Goal: Information Seeking & Learning: Learn about a topic

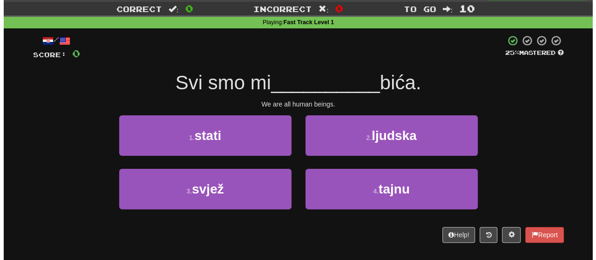
scroll to position [22, 0]
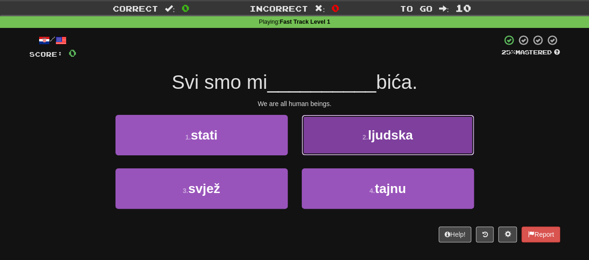
click at [340, 133] on button "2 . ljudska" at bounding box center [388, 135] width 172 height 41
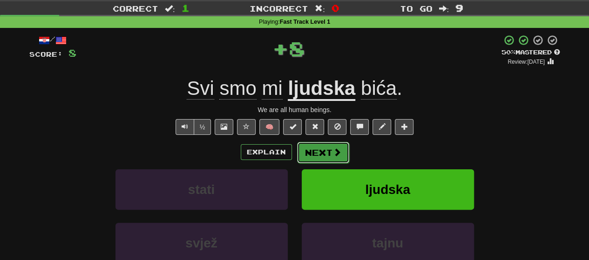
click at [323, 151] on button "Next" at bounding box center [323, 152] width 52 height 21
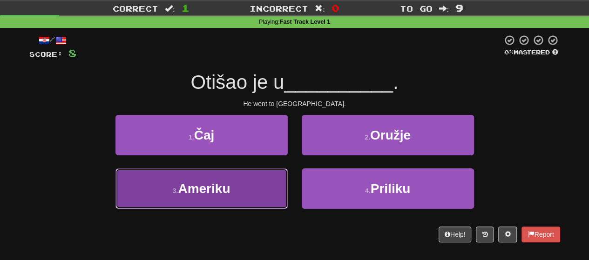
click at [243, 194] on button "3 . Ameriku" at bounding box center [202, 189] width 172 height 41
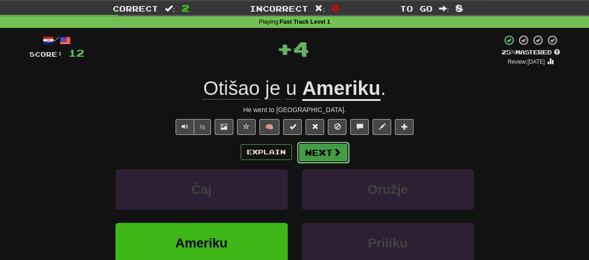
click at [315, 154] on button "Next" at bounding box center [323, 152] width 52 height 21
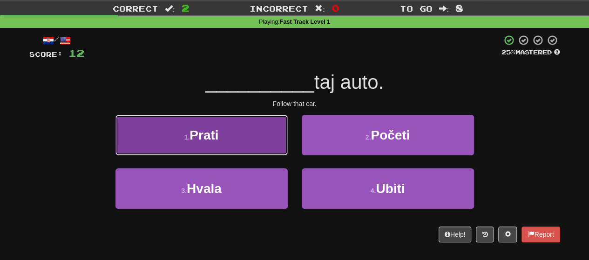
click at [253, 142] on button "1 . Prati" at bounding box center [202, 135] width 172 height 41
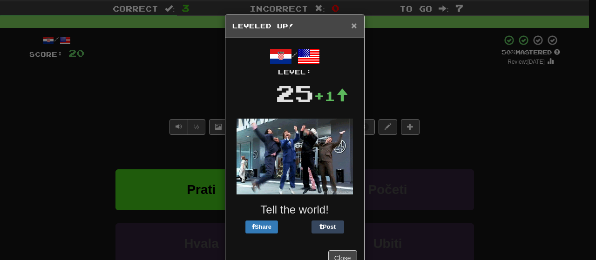
click at [351, 21] on span "×" at bounding box center [354, 25] width 6 height 11
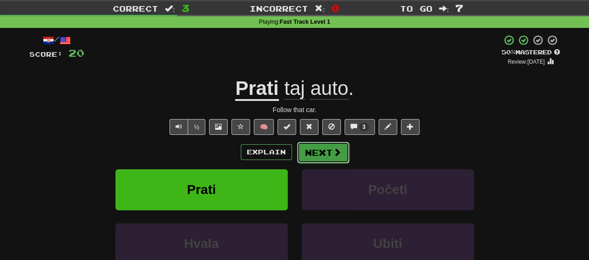
click at [327, 158] on button "Next" at bounding box center [323, 152] width 52 height 21
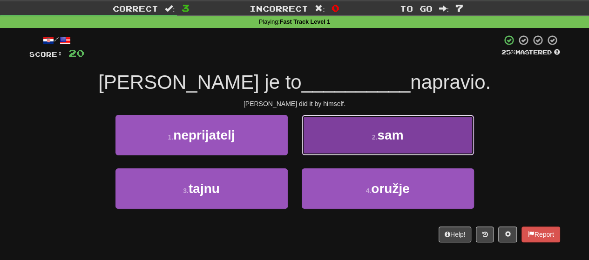
click at [338, 142] on button "2 . sam" at bounding box center [388, 135] width 172 height 41
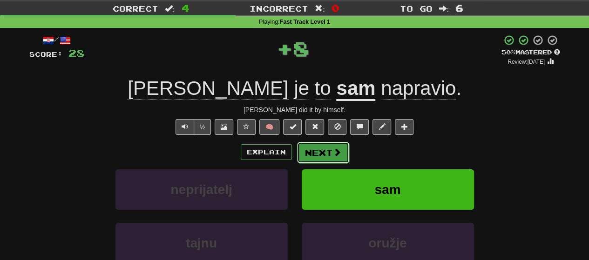
click at [337, 153] on span at bounding box center [337, 152] width 8 height 8
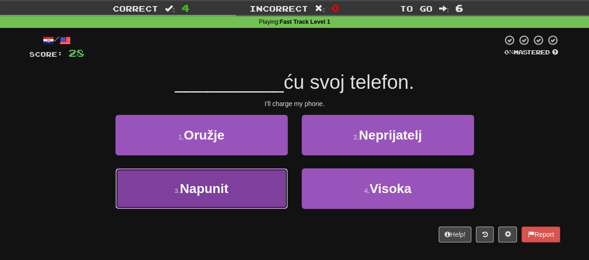
click at [249, 198] on button "3 . Napunit" at bounding box center [202, 189] width 172 height 41
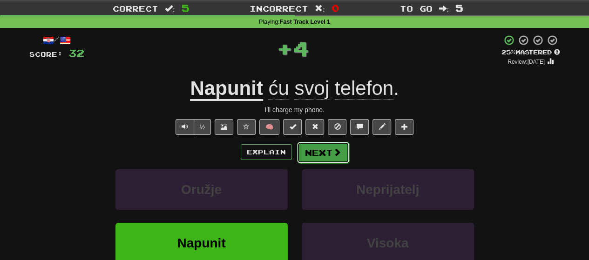
click at [319, 157] on button "Next" at bounding box center [323, 152] width 52 height 21
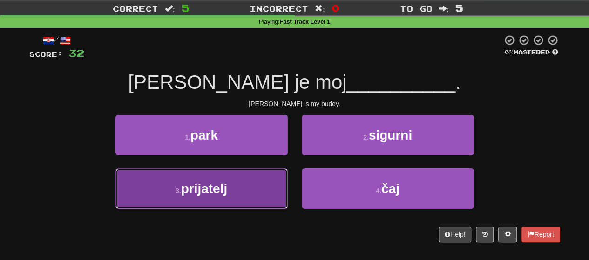
click at [267, 195] on button "3 . prijatelj" at bounding box center [202, 189] width 172 height 41
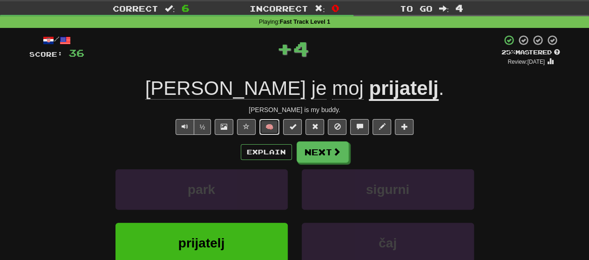
click at [269, 130] on button "🧠" at bounding box center [270, 127] width 20 height 16
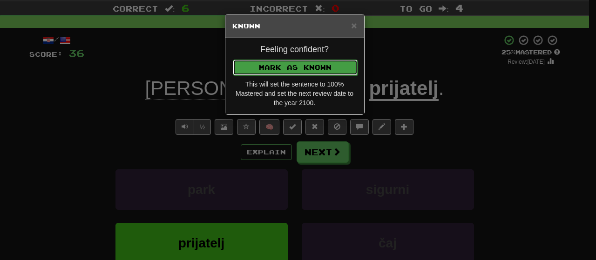
click at [299, 64] on button "Mark as Known" at bounding box center [295, 68] width 125 height 16
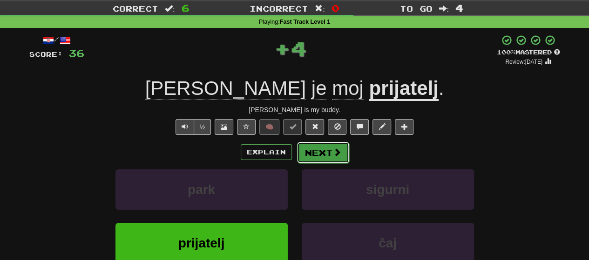
click at [322, 153] on button "Next" at bounding box center [323, 152] width 52 height 21
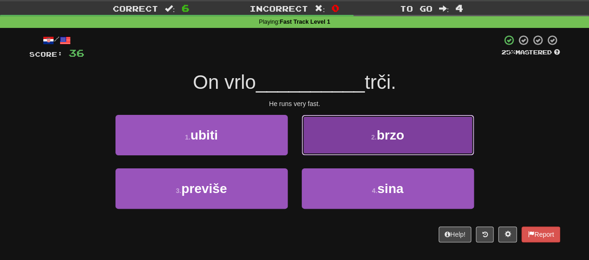
click at [332, 139] on button "2 . brzo" at bounding box center [388, 135] width 172 height 41
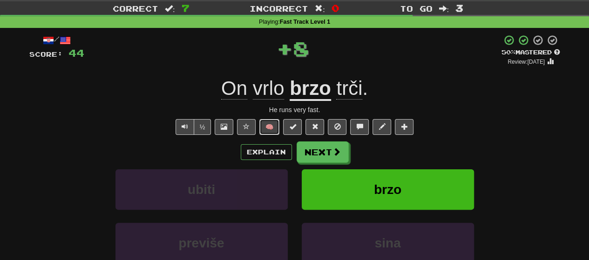
click at [273, 127] on button "🧠" at bounding box center [270, 127] width 20 height 16
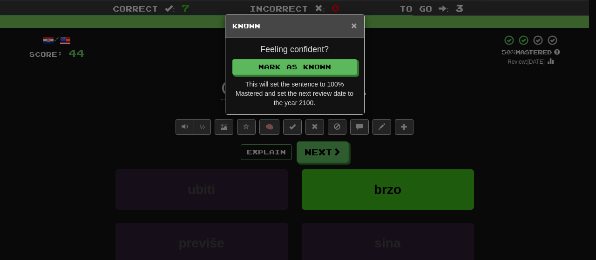
click at [357, 27] on span "×" at bounding box center [354, 25] width 6 height 11
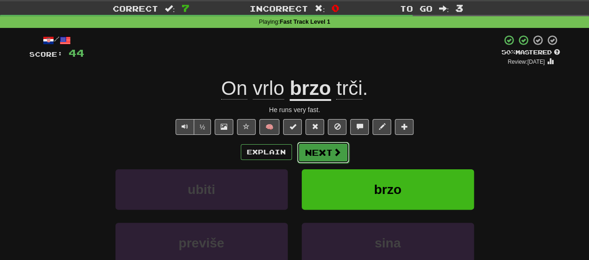
click at [333, 160] on button "Next" at bounding box center [323, 152] width 52 height 21
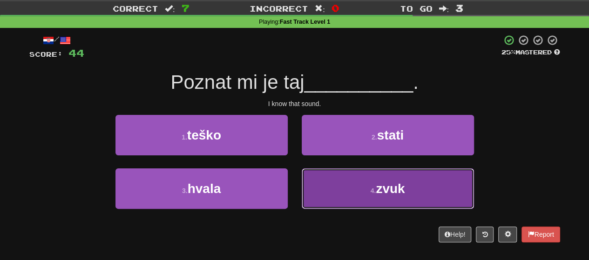
click at [324, 187] on button "4 . zvuk" at bounding box center [388, 189] width 172 height 41
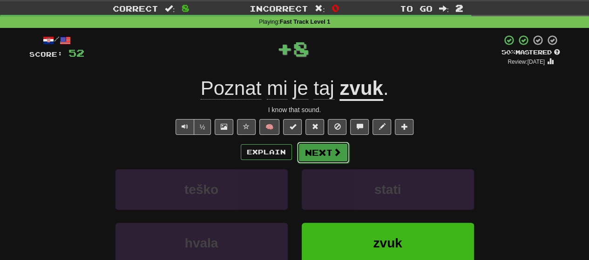
click at [316, 153] on button "Next" at bounding box center [323, 152] width 52 height 21
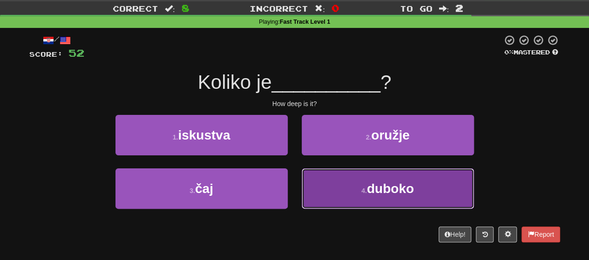
click at [321, 179] on button "4 . duboko" at bounding box center [388, 189] width 172 height 41
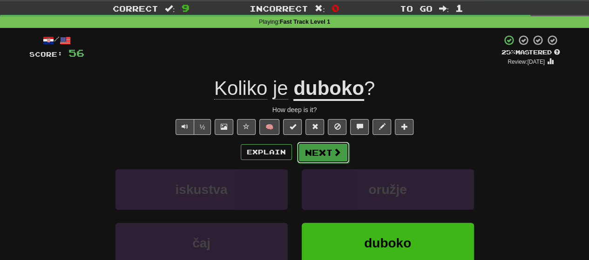
click at [309, 148] on button "Next" at bounding box center [323, 152] width 52 height 21
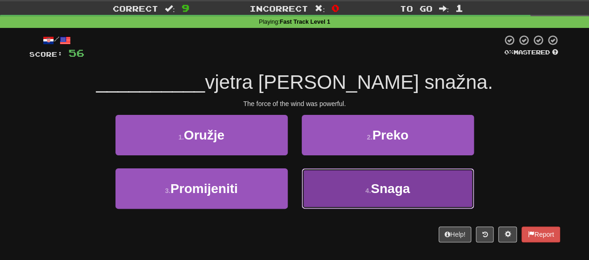
click at [330, 183] on button "4 . Snaga" at bounding box center [388, 189] width 172 height 41
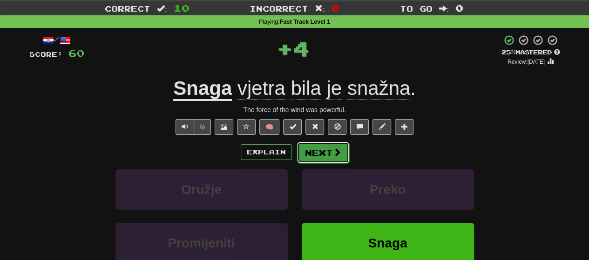
click at [327, 150] on button "Next" at bounding box center [323, 152] width 52 height 21
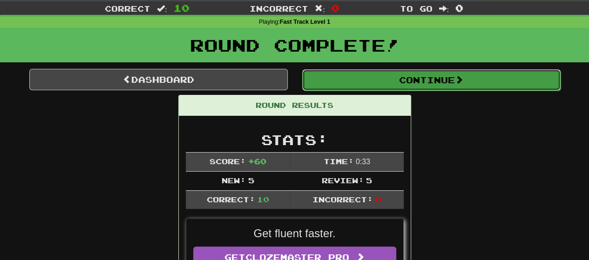
click at [338, 85] on button "Continue" at bounding box center [431, 79] width 259 height 21
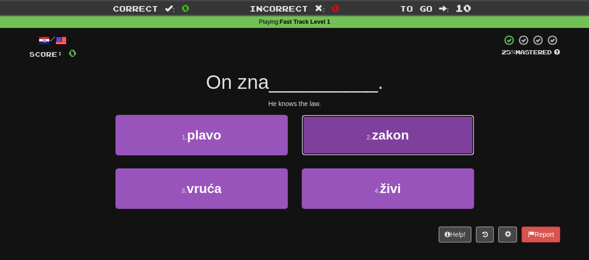
click at [338, 128] on button "2 . zakon" at bounding box center [388, 135] width 172 height 41
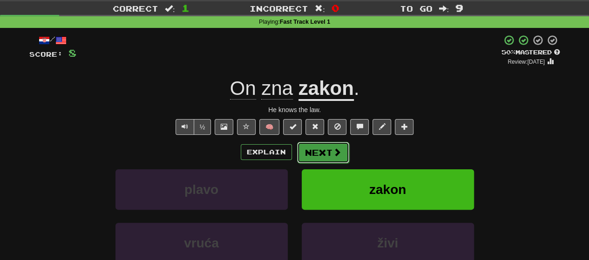
click at [322, 156] on button "Next" at bounding box center [323, 152] width 52 height 21
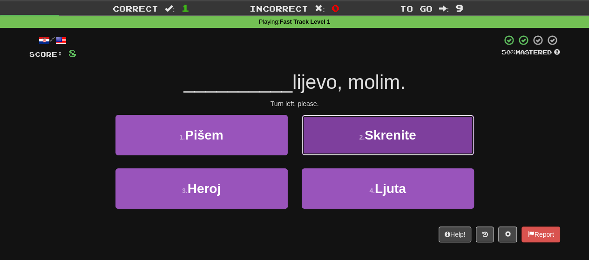
click at [336, 145] on button "2 . Skrenite" at bounding box center [388, 135] width 172 height 41
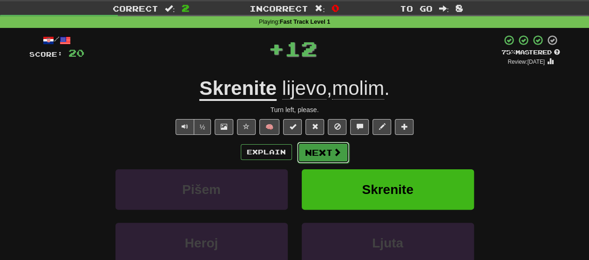
click at [323, 147] on button "Next" at bounding box center [323, 152] width 52 height 21
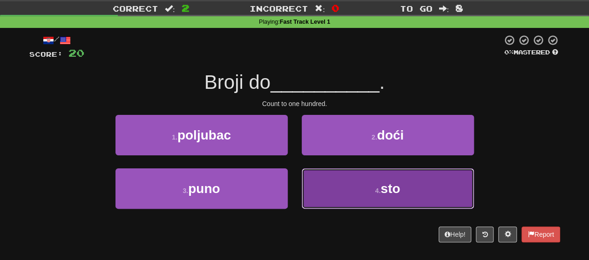
click at [331, 189] on button "4 . sto" at bounding box center [388, 189] width 172 height 41
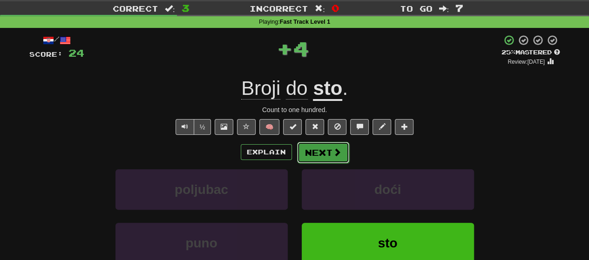
click at [314, 154] on button "Next" at bounding box center [323, 152] width 52 height 21
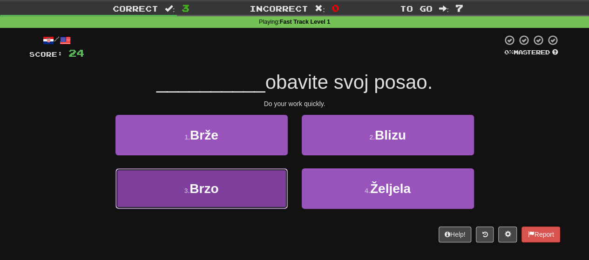
click at [266, 187] on button "3 . Brzo" at bounding box center [202, 189] width 172 height 41
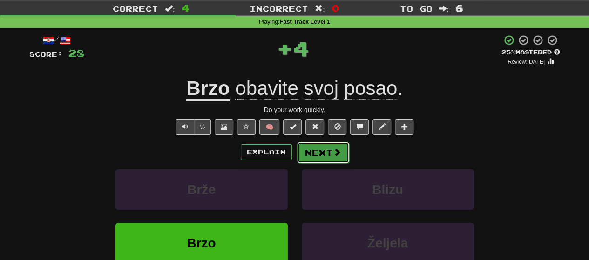
click at [321, 150] on button "Next" at bounding box center [323, 152] width 52 height 21
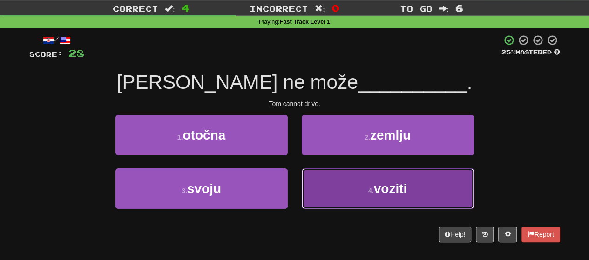
click at [327, 183] on button "4 . voziti" at bounding box center [388, 189] width 172 height 41
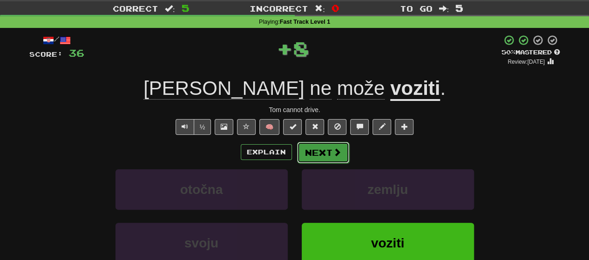
click at [325, 154] on button "Next" at bounding box center [323, 152] width 52 height 21
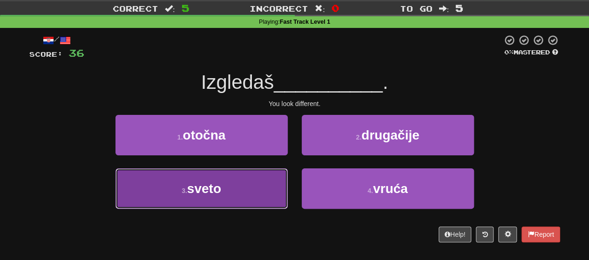
click at [271, 196] on button "3 . sveto" at bounding box center [202, 189] width 172 height 41
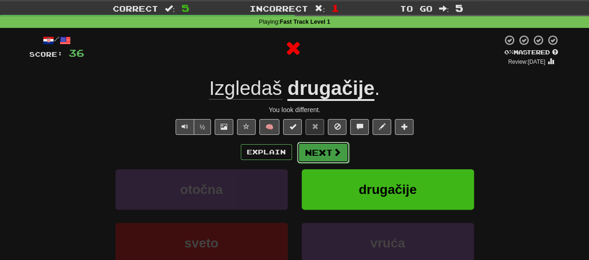
click at [328, 151] on button "Next" at bounding box center [323, 152] width 52 height 21
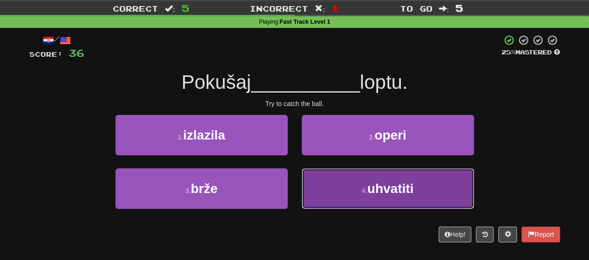
click at [338, 176] on button "4 . uhvatiti" at bounding box center [388, 189] width 172 height 41
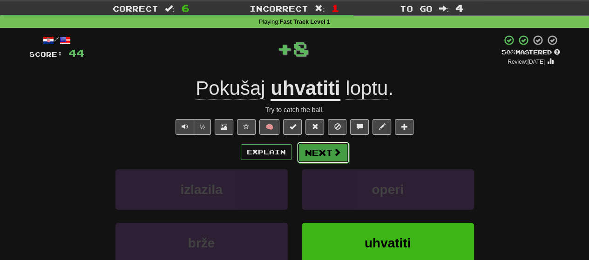
click at [325, 152] on button "Next" at bounding box center [323, 152] width 52 height 21
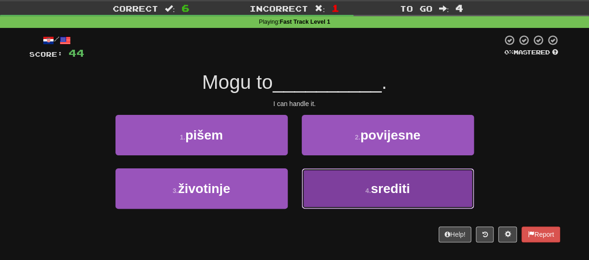
click at [328, 183] on button "4 . srediti" at bounding box center [388, 189] width 172 height 41
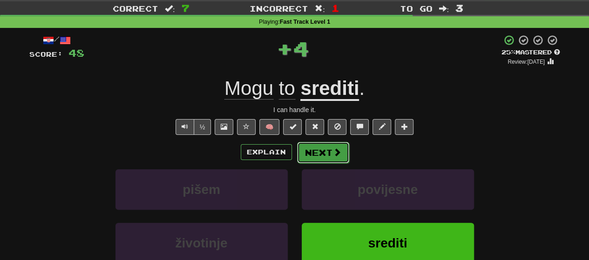
click at [323, 158] on button "Next" at bounding box center [323, 152] width 52 height 21
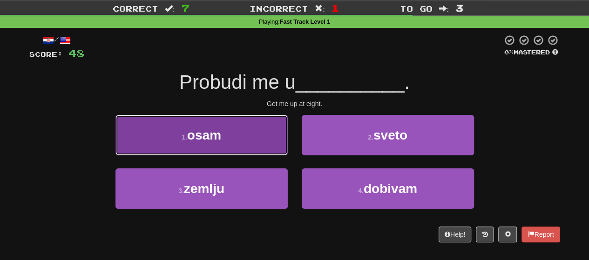
click at [248, 139] on button "1 . osam" at bounding box center [202, 135] width 172 height 41
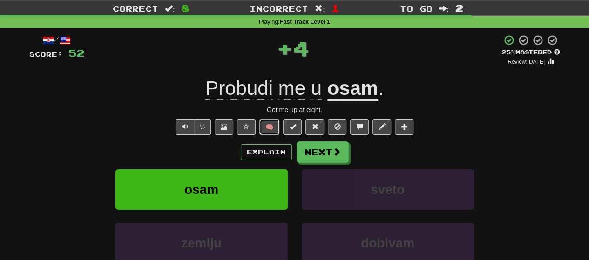
click at [270, 128] on button "🧠" at bounding box center [270, 127] width 20 height 16
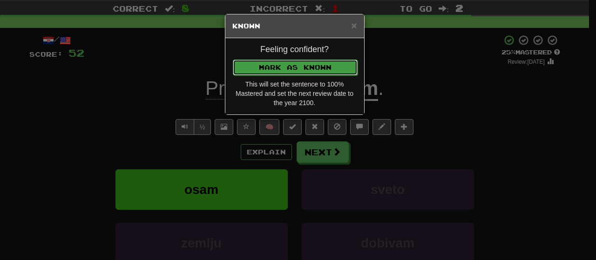
click at [294, 63] on button "Mark as Known" at bounding box center [295, 68] width 125 height 16
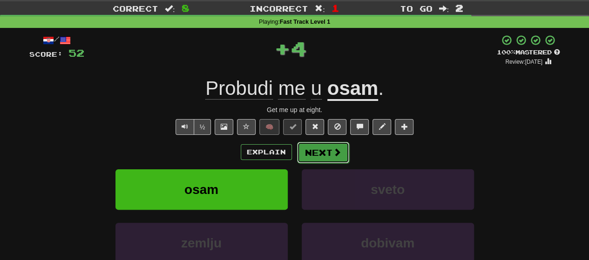
click at [324, 150] on button "Next" at bounding box center [323, 152] width 52 height 21
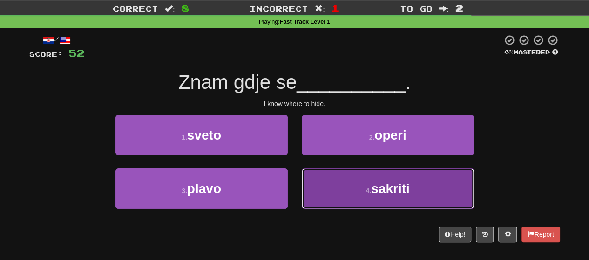
click at [337, 182] on button "4 . sakriti" at bounding box center [388, 189] width 172 height 41
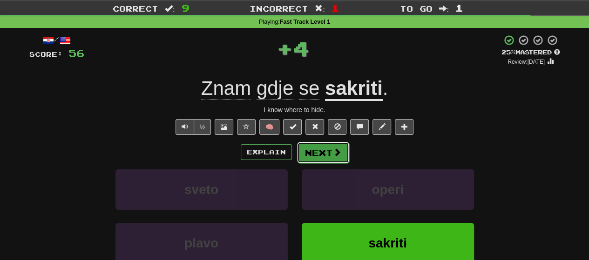
click at [329, 157] on button "Next" at bounding box center [323, 152] width 52 height 21
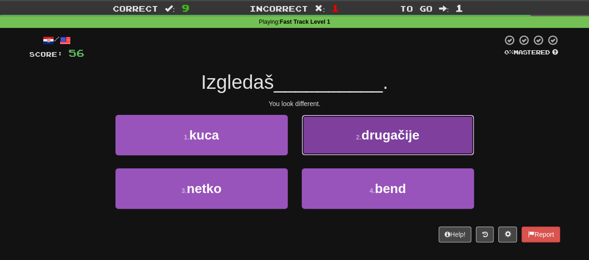
click at [316, 145] on button "2 . drugačije" at bounding box center [388, 135] width 172 height 41
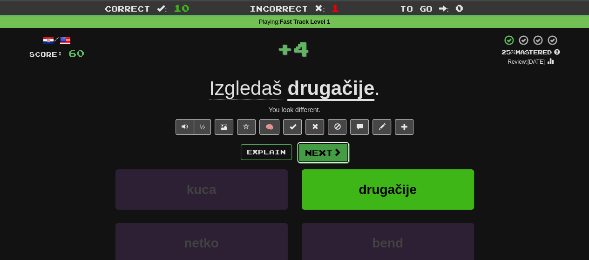
click at [314, 154] on button "Next" at bounding box center [323, 152] width 52 height 21
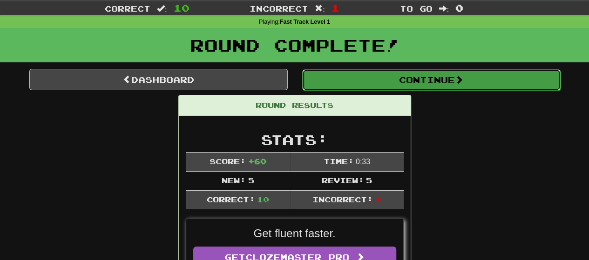
click at [324, 78] on button "Continue" at bounding box center [431, 79] width 259 height 21
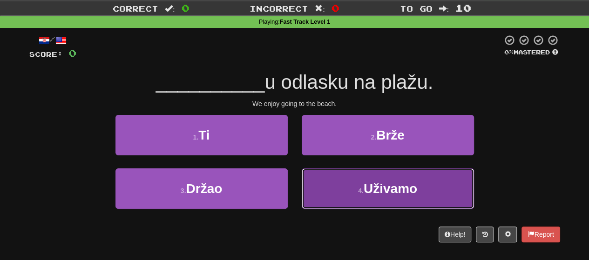
click at [328, 183] on button "4 . Uživamo" at bounding box center [388, 189] width 172 height 41
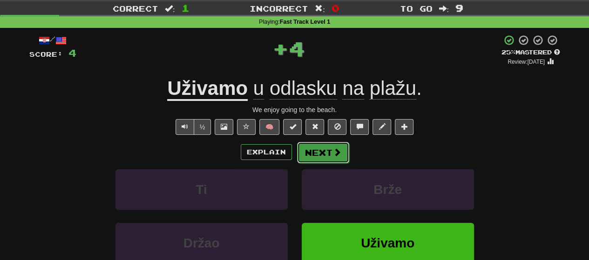
click at [317, 150] on button "Next" at bounding box center [323, 152] width 52 height 21
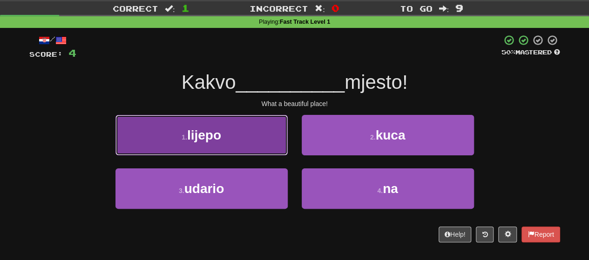
click at [258, 137] on button "1 . lijepo" at bounding box center [202, 135] width 172 height 41
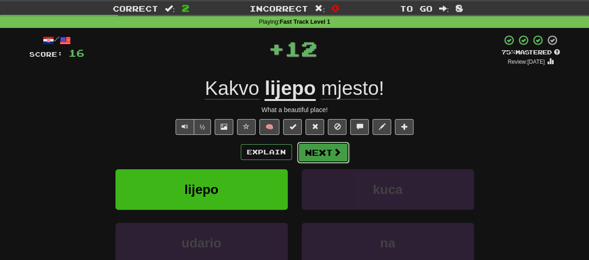
click at [319, 152] on button "Next" at bounding box center [323, 152] width 52 height 21
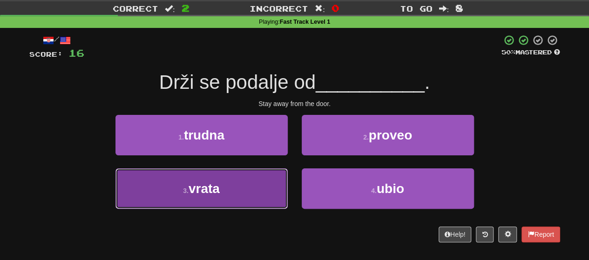
click at [266, 186] on button "3 . vrata" at bounding box center [202, 189] width 172 height 41
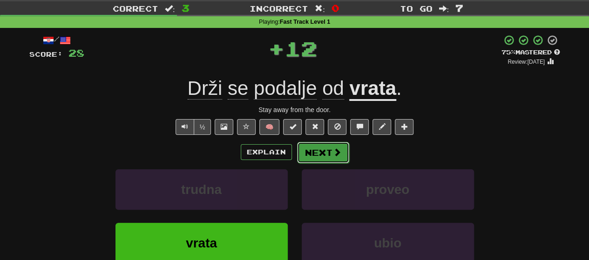
click at [330, 148] on button "Next" at bounding box center [323, 152] width 52 height 21
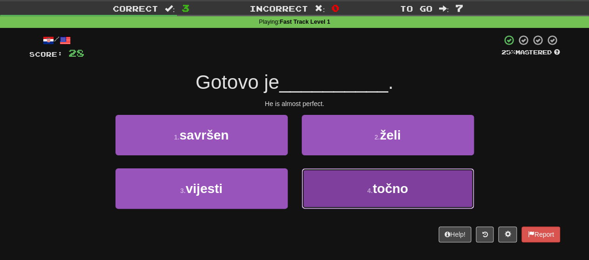
click at [343, 179] on button "4 . točno" at bounding box center [388, 189] width 172 height 41
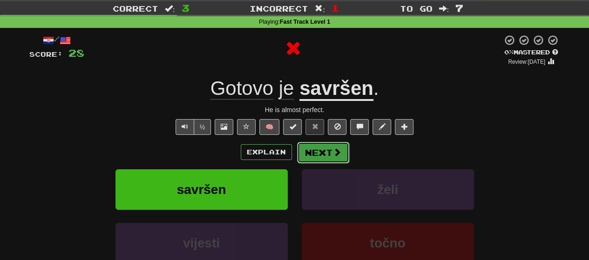
click at [329, 157] on button "Next" at bounding box center [323, 152] width 52 height 21
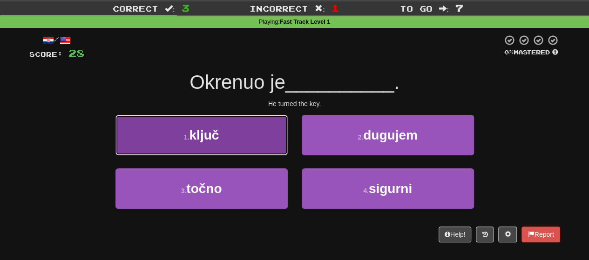
click at [261, 145] on button "1 . ključ" at bounding box center [202, 135] width 172 height 41
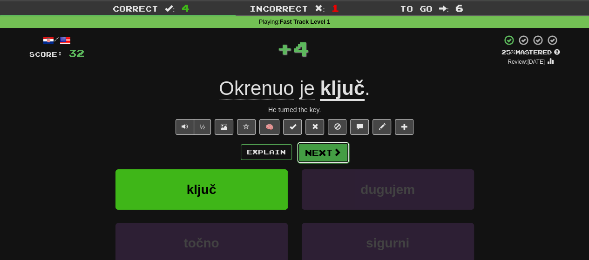
click at [326, 155] on button "Next" at bounding box center [323, 152] width 52 height 21
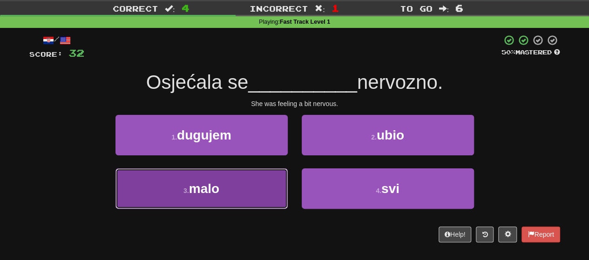
click at [257, 187] on button "3 . malo" at bounding box center [202, 189] width 172 height 41
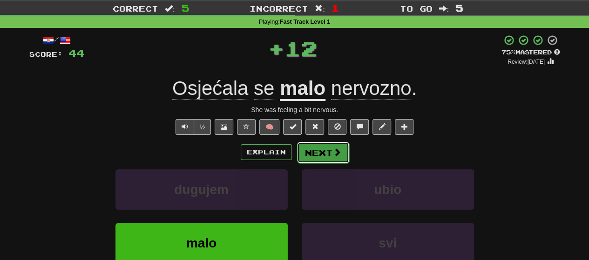
click at [320, 152] on button "Next" at bounding box center [323, 152] width 52 height 21
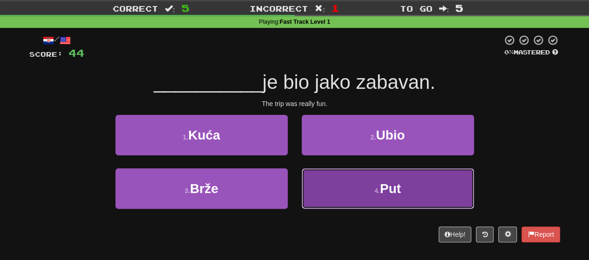
click at [351, 185] on button "4 . Put" at bounding box center [388, 189] width 172 height 41
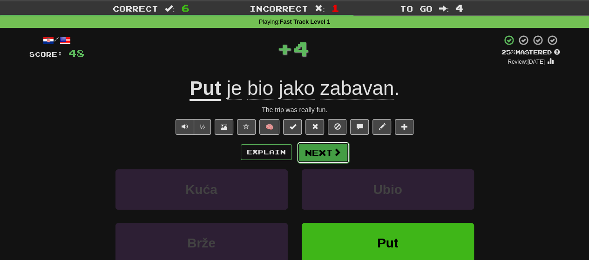
click at [325, 157] on button "Next" at bounding box center [323, 152] width 52 height 21
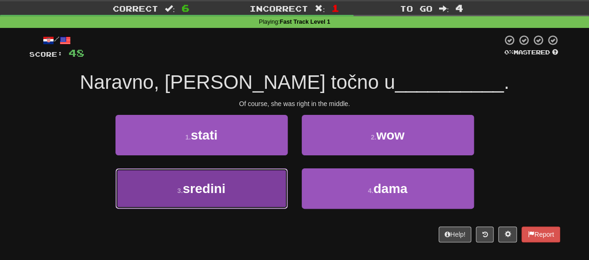
click at [261, 185] on button "3 . sredini" at bounding box center [202, 189] width 172 height 41
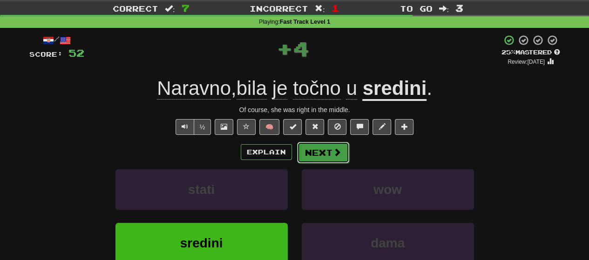
click at [321, 157] on button "Next" at bounding box center [323, 152] width 52 height 21
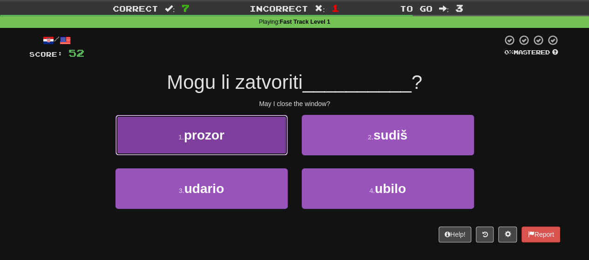
click at [262, 134] on button "1 . prozor" at bounding box center [202, 135] width 172 height 41
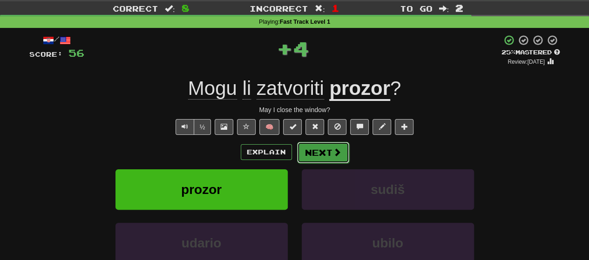
click at [322, 145] on button "Next" at bounding box center [323, 152] width 52 height 21
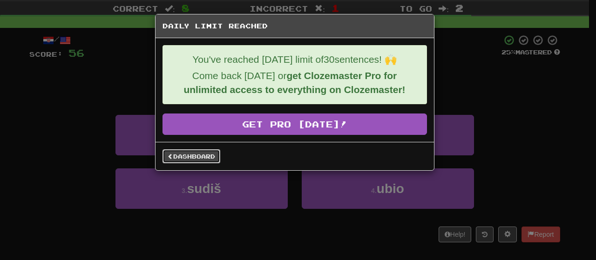
click at [203, 150] on link "Dashboard" at bounding box center [192, 157] width 58 height 14
